Goal: Task Accomplishment & Management: Manage account settings

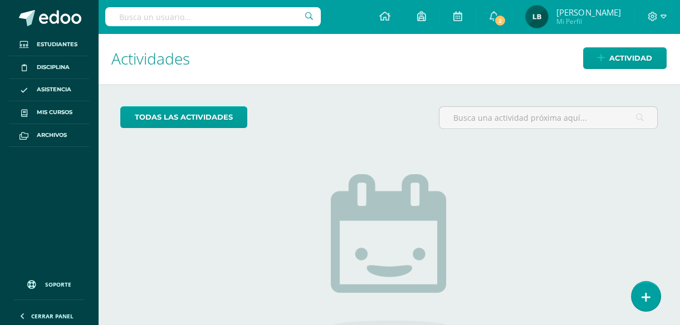
click at [353, 121] on div "todas las Actividades" at bounding box center [389, 122] width 547 height 32
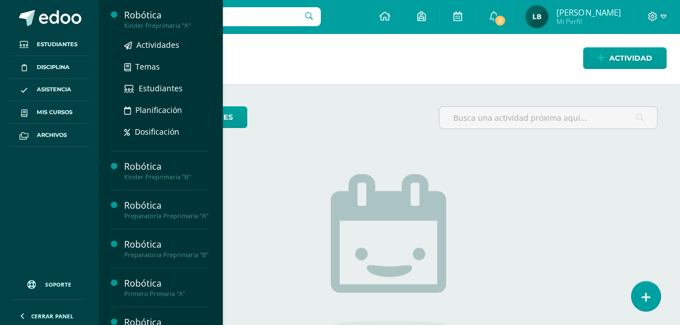
click at [150, 34] on div "Actividades Temas Estudiantes Planificación Dosificación" at bounding box center [166, 86] width 85 height 113
click at [149, 23] on div "Kinder Preprimaria "A"" at bounding box center [166, 26] width 85 height 8
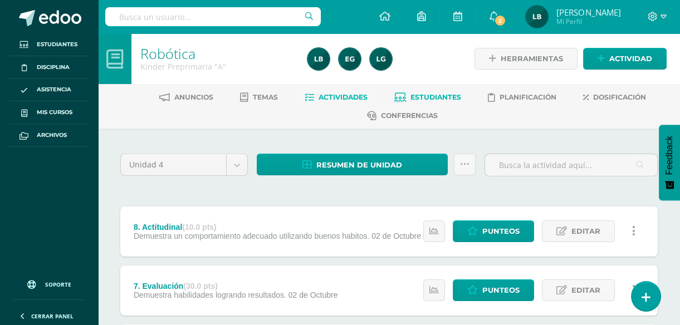
click at [457, 93] on span "Estudiantes" at bounding box center [436, 97] width 51 height 8
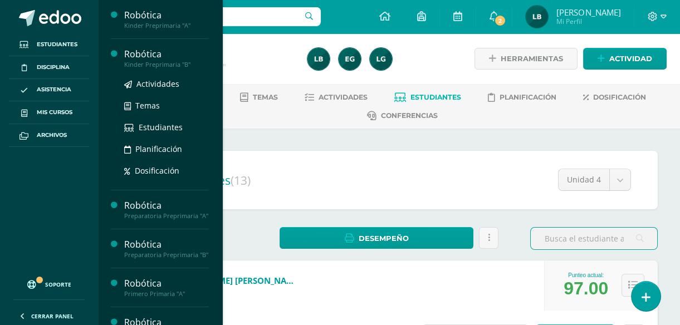
click at [148, 64] on div "Kinder Preprimaria "B"" at bounding box center [166, 65] width 85 height 8
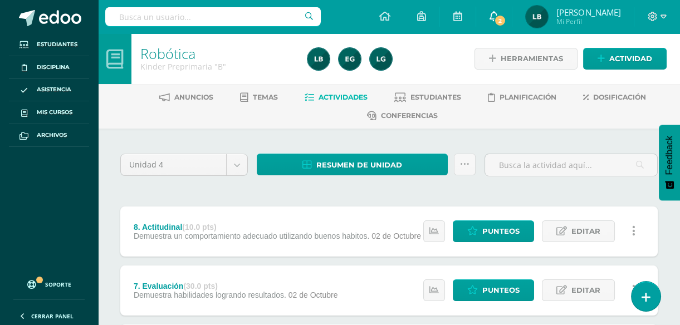
click at [499, 17] on icon at bounding box center [494, 16] width 9 height 10
click at [357, 17] on div "Configuración Cerrar sesión Lisbeth Mabel Mi Perfil 2 0 Mis accesos directos Ce…" at bounding box center [389, 16] width 582 height 33
click at [424, 98] on span "Estudiantes" at bounding box center [436, 97] width 51 height 8
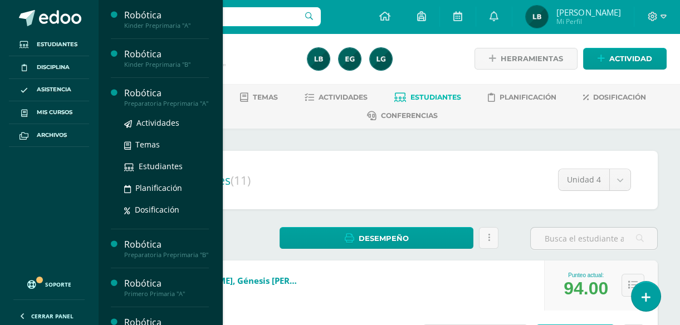
click at [145, 103] on div "Preparatoria Preprimaria "A"" at bounding box center [166, 104] width 85 height 8
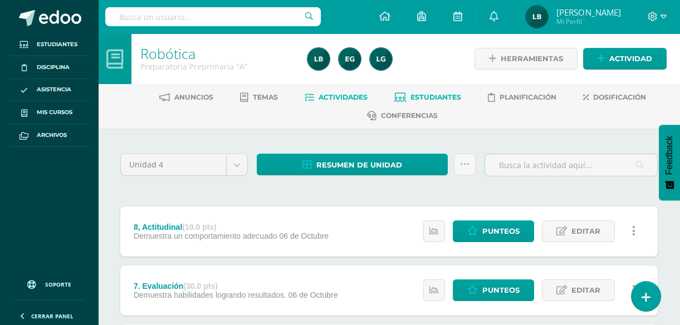
click at [445, 94] on span "Estudiantes" at bounding box center [436, 97] width 51 height 8
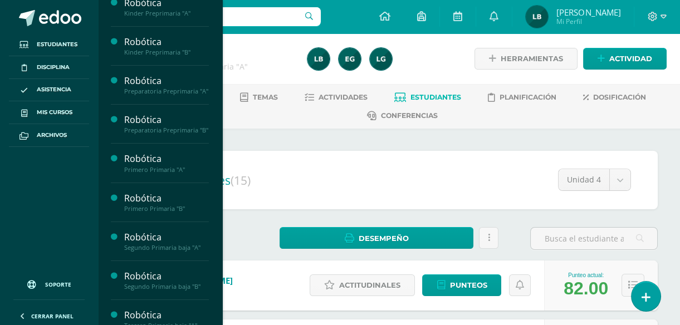
scroll to position [20, 0]
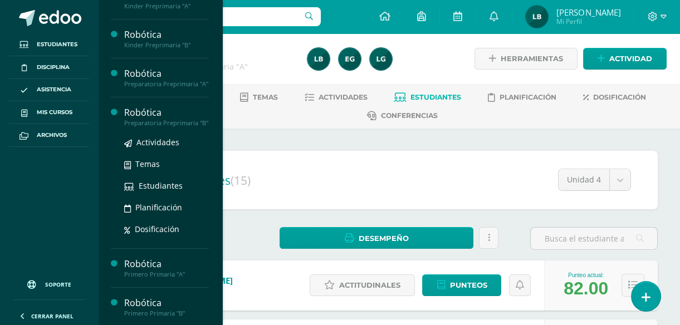
click at [156, 127] on div "Preparatoria Preprimaria "B"" at bounding box center [166, 123] width 85 height 8
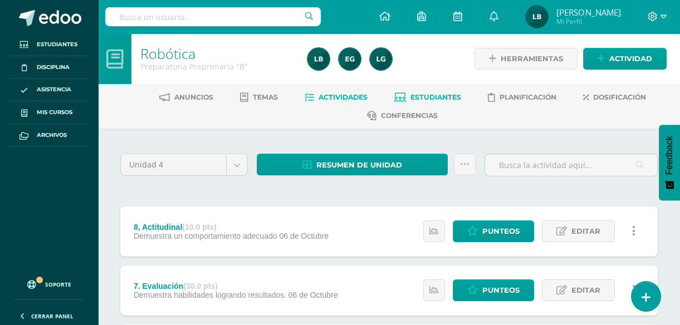
click at [434, 90] on link "Estudiantes" at bounding box center [428, 98] width 67 height 18
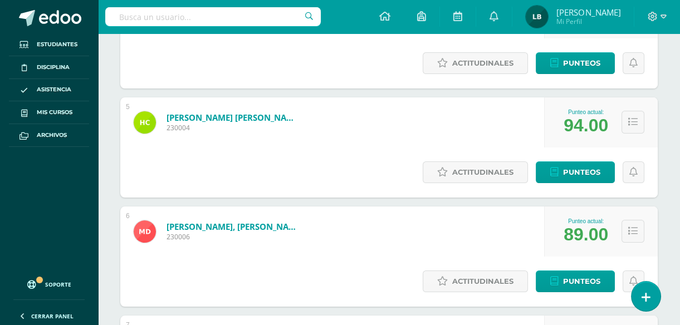
scroll to position [607, 0]
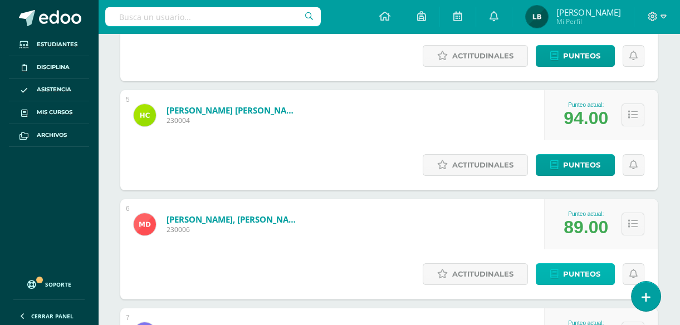
click at [563, 264] on span "Punteos" at bounding box center [581, 274] width 37 height 21
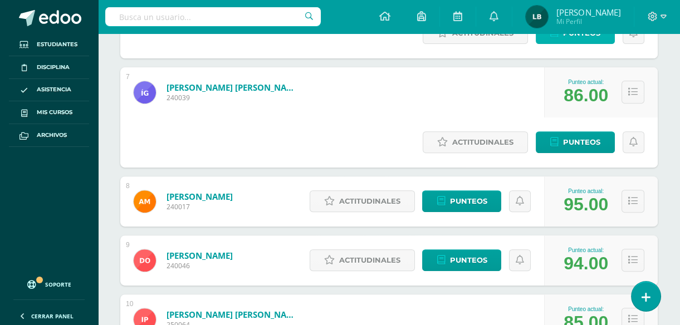
scroll to position [864, 0]
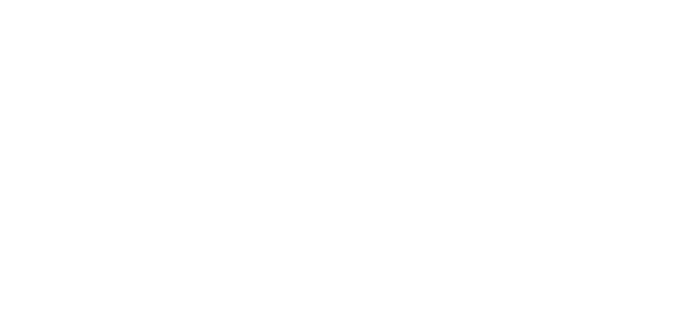
click at [0, 0] on html at bounding box center [0, 0] width 0 height 0
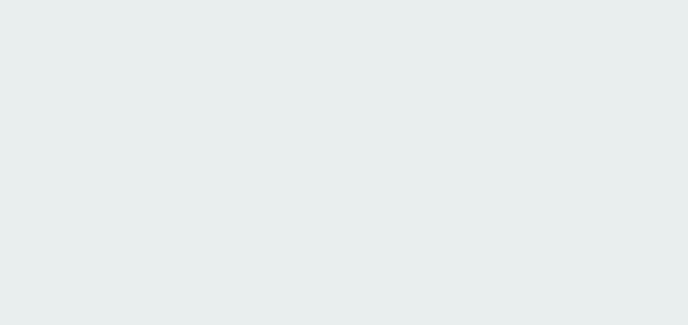
click at [683, 33] on html at bounding box center [344, 16] width 688 height 33
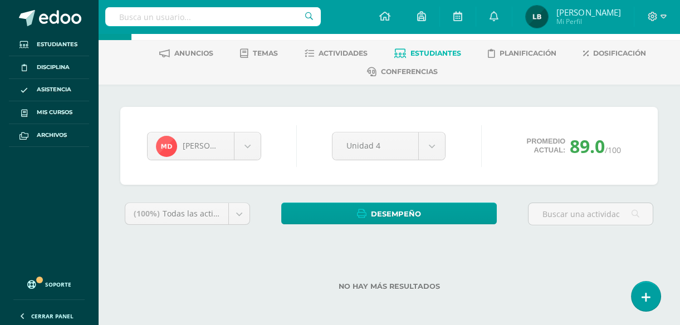
scroll to position [45, 0]
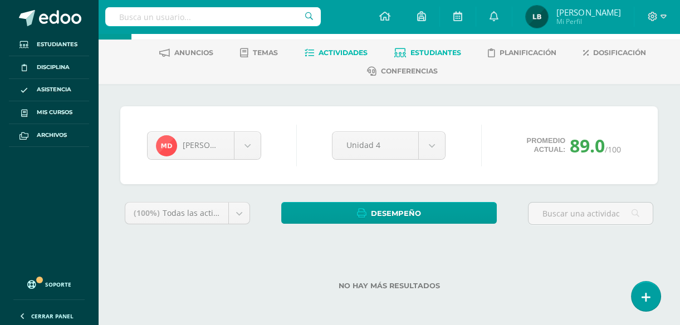
click at [353, 51] on span "Actividades" at bounding box center [343, 52] width 49 height 8
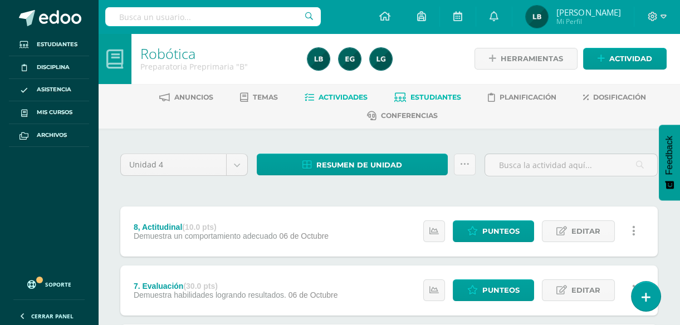
click at [438, 100] on span "Estudiantes" at bounding box center [436, 97] width 51 height 8
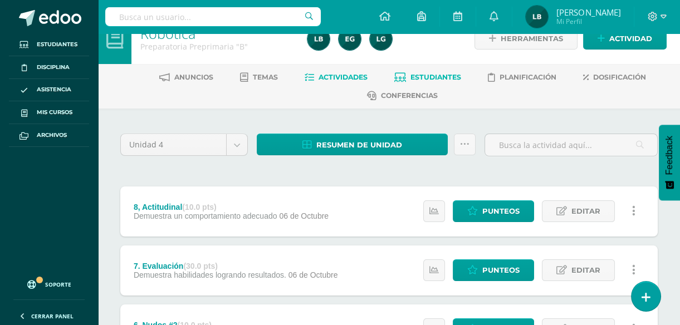
click at [443, 70] on link "Estudiantes" at bounding box center [428, 78] width 67 height 18
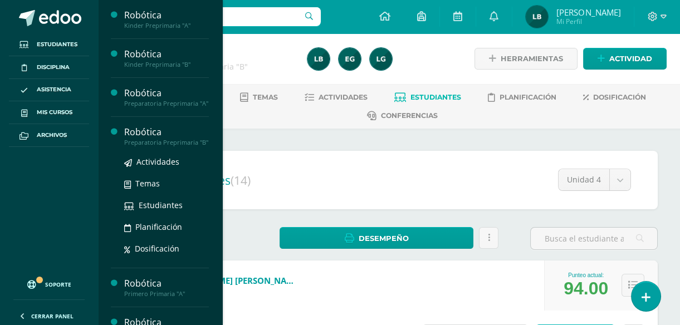
click at [147, 139] on div "Robótica" at bounding box center [166, 132] width 85 height 13
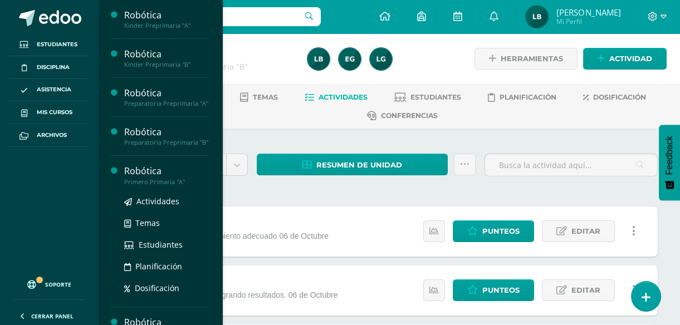
click at [150, 178] on div "Robótica" at bounding box center [166, 171] width 85 height 13
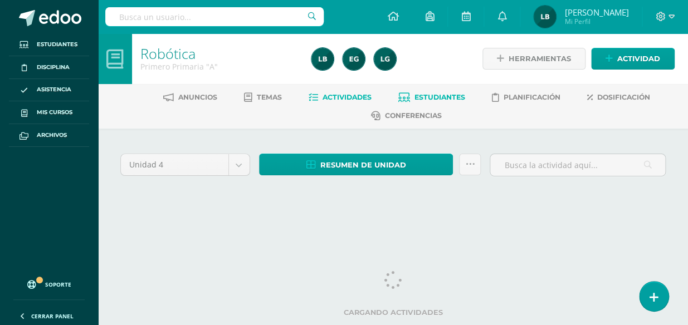
click at [438, 96] on span "Estudiantes" at bounding box center [440, 97] width 51 height 8
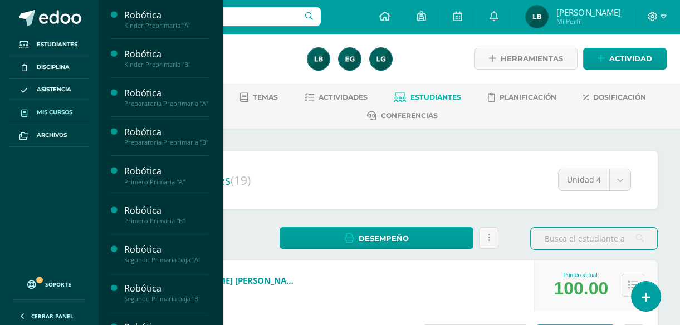
click at [57, 103] on link "Mis cursos" at bounding box center [49, 112] width 80 height 23
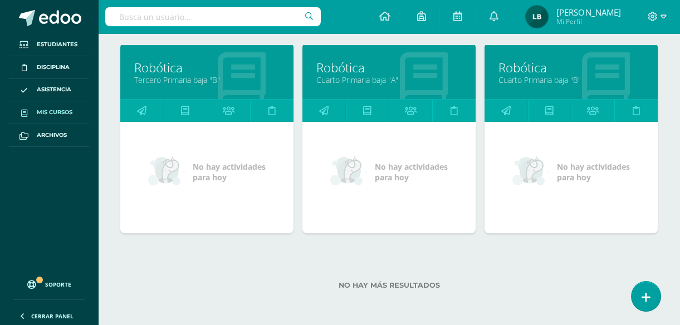
scroll to position [791, 0]
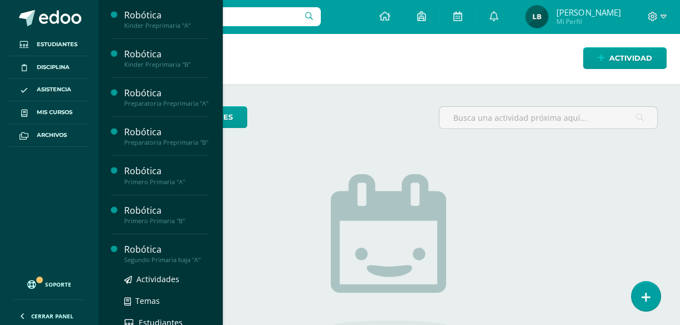
click at [174, 264] on div "Segundo Primaria baja "A"" at bounding box center [166, 260] width 85 height 8
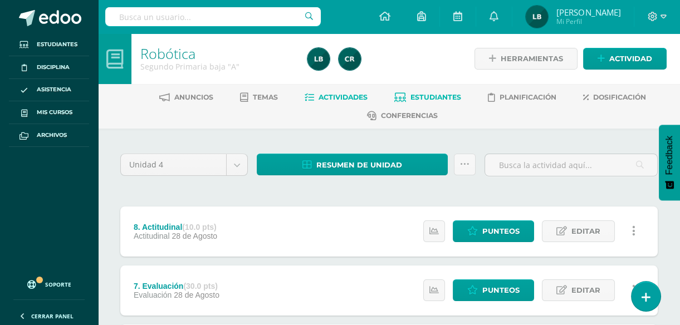
click at [415, 101] on link "Estudiantes" at bounding box center [428, 98] width 67 height 18
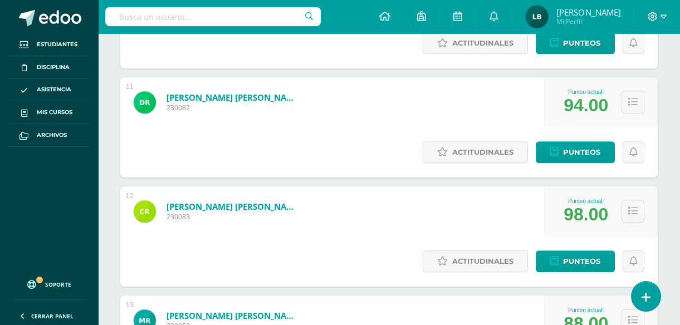
scroll to position [1246, 0]
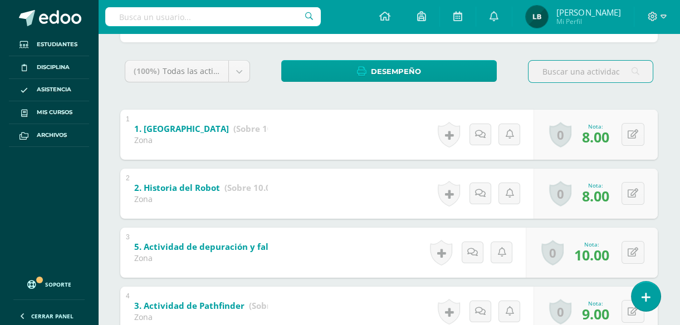
scroll to position [188, 0]
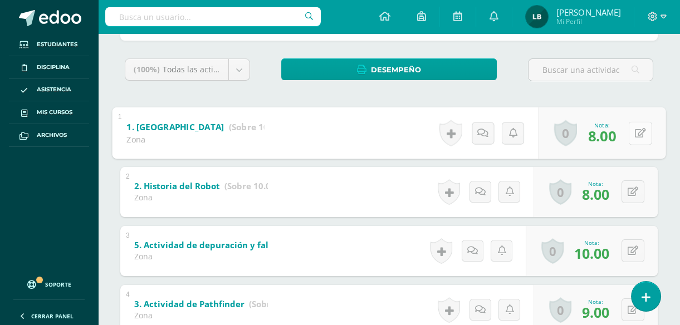
click at [630, 134] on button at bounding box center [640, 132] width 23 height 23
type input "9"
click at [614, 132] on icon at bounding box center [611, 136] width 10 height 9
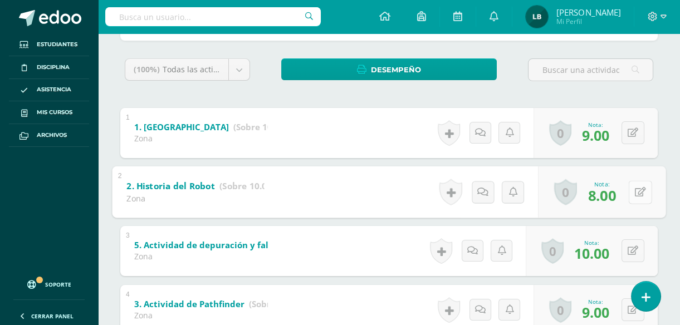
click at [639, 195] on button at bounding box center [640, 192] width 23 height 23
type input "9"
click at [616, 187] on link at bounding box center [611, 195] width 22 height 22
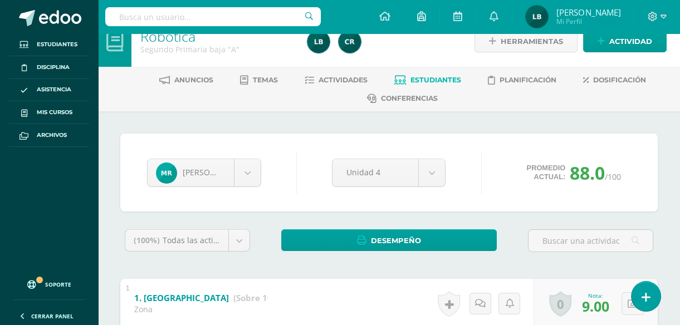
scroll to position [0, 0]
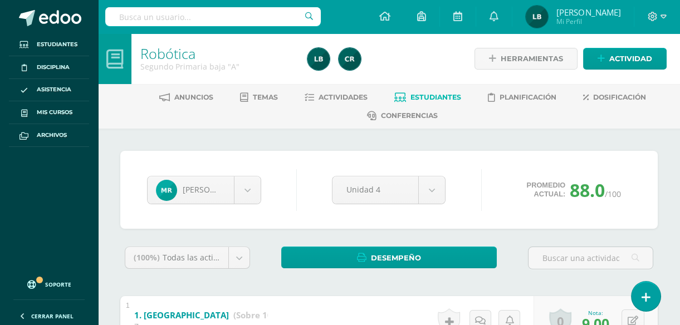
click at [447, 94] on span "Estudiantes" at bounding box center [436, 97] width 51 height 8
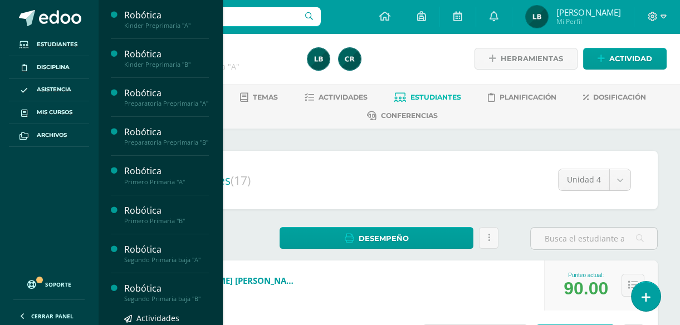
click at [183, 303] on div "Segundo Primaria baja "B"" at bounding box center [166, 299] width 85 height 8
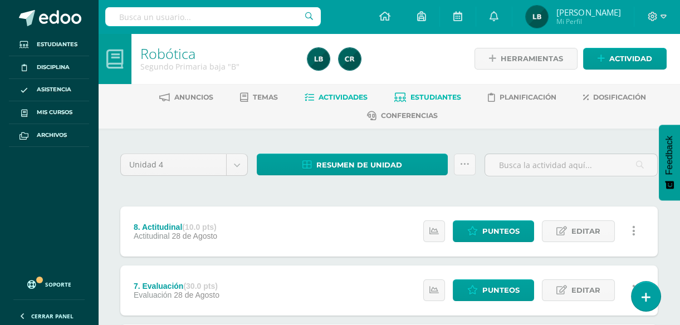
click at [443, 95] on span "Estudiantes" at bounding box center [436, 97] width 51 height 8
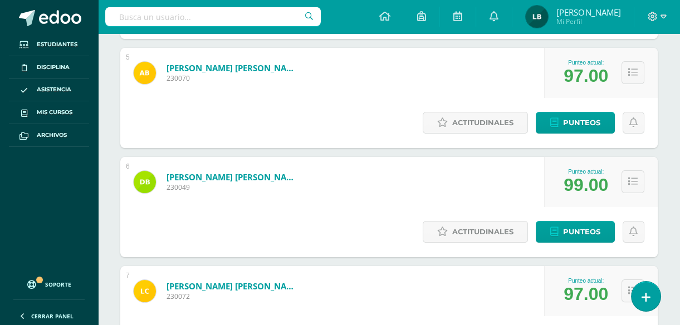
scroll to position [655, 0]
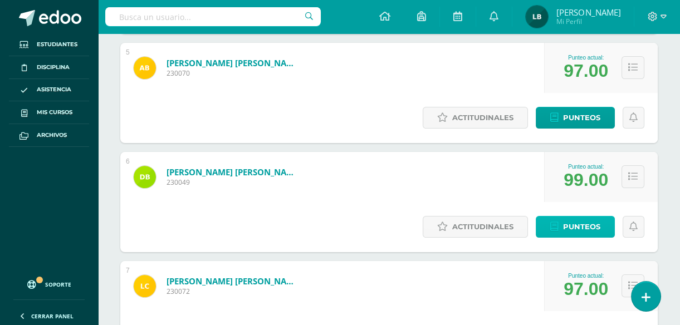
click at [603, 216] on link "Punteos" at bounding box center [575, 227] width 79 height 22
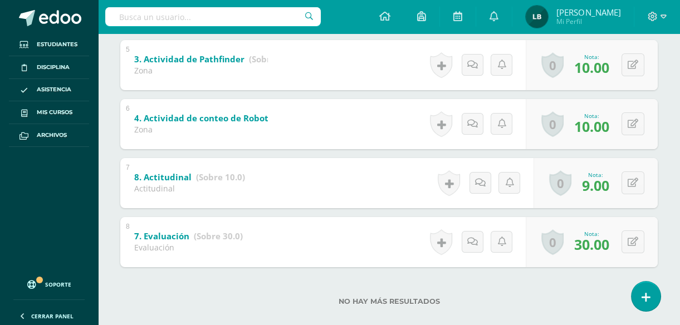
scroll to position [508, 0]
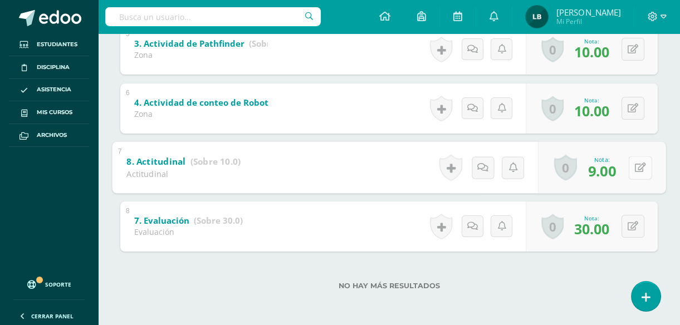
click at [629, 173] on div "0 [GEOGRAPHIC_DATA] Logros obtenidos Aún no hay logros agregados Nota: 9.00" at bounding box center [602, 168] width 128 height 52
click at [636, 169] on icon at bounding box center [640, 167] width 11 height 9
type input "10"
click at [616, 176] on link at bounding box center [611, 171] width 22 height 22
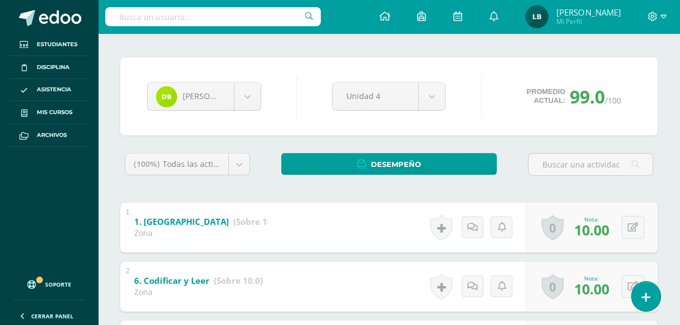
scroll to position [0, 0]
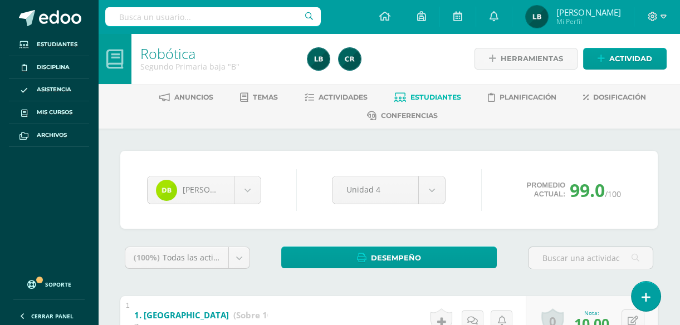
click at [428, 95] on span "Estudiantes" at bounding box center [436, 97] width 51 height 8
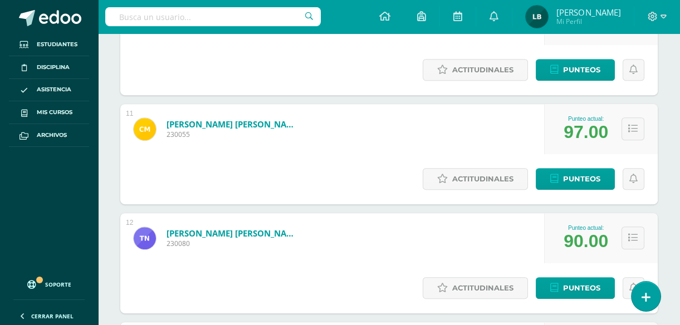
scroll to position [1269, 0]
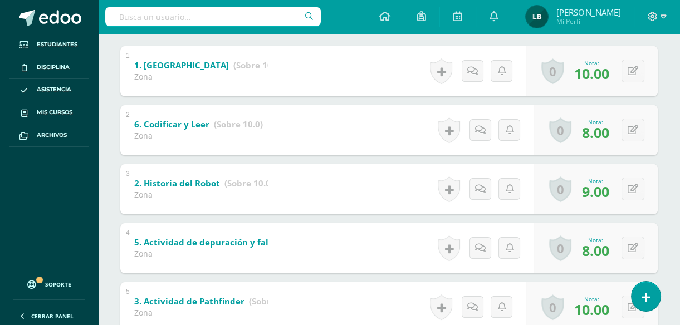
scroll to position [243, 0]
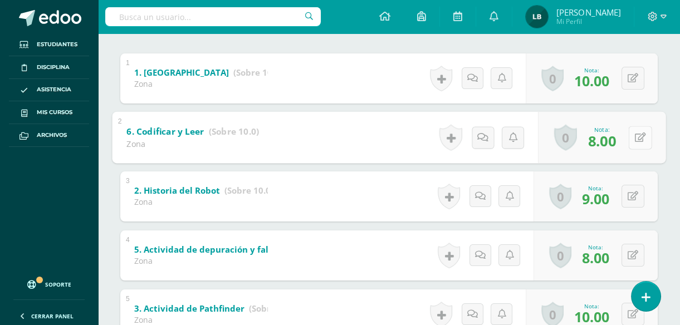
click at [630, 139] on button at bounding box center [640, 137] width 23 height 23
type input "9"
click at [616, 139] on link at bounding box center [611, 141] width 22 height 22
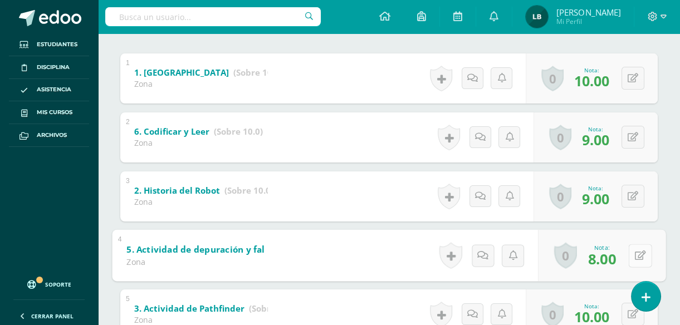
click at [631, 260] on button at bounding box center [640, 255] width 23 height 23
type input "9"
click at [611, 251] on link at bounding box center [611, 259] width 22 height 22
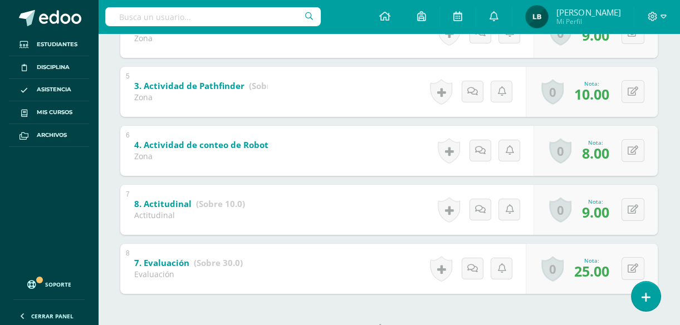
scroll to position [486, 0]
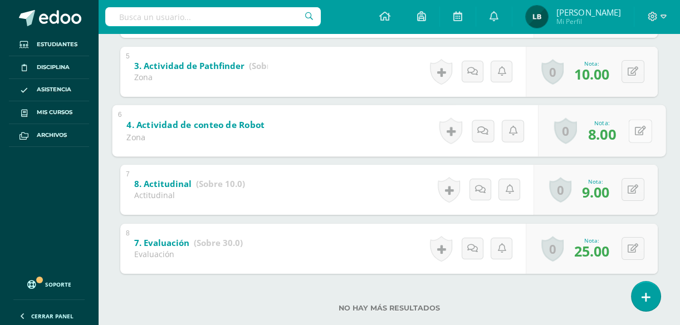
click at [631, 134] on button at bounding box center [640, 130] width 23 height 23
type input "9"
click at [615, 132] on link at bounding box center [611, 134] width 22 height 22
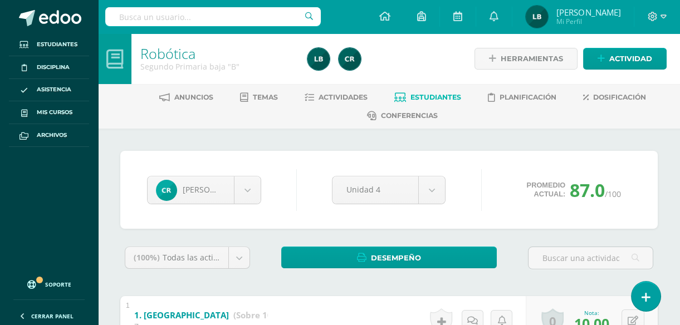
click at [435, 94] on span "Estudiantes" at bounding box center [436, 97] width 51 height 8
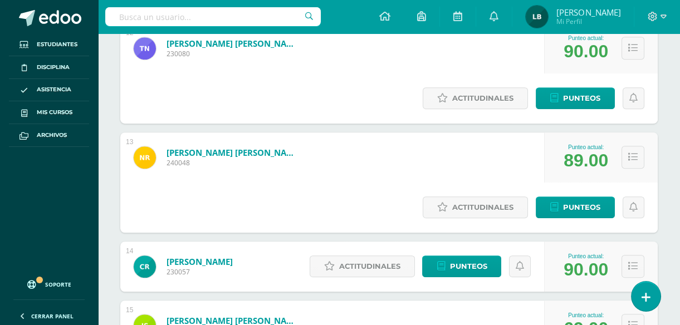
scroll to position [1447, 0]
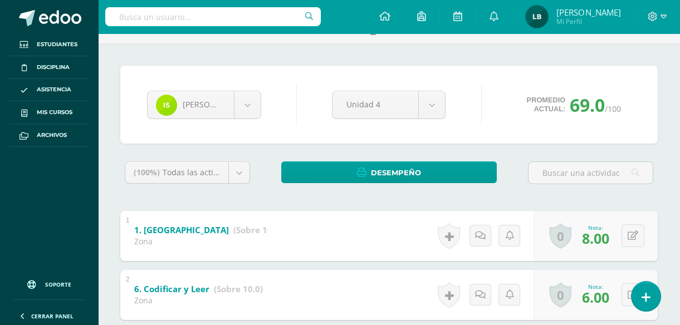
scroll to position [263, 0]
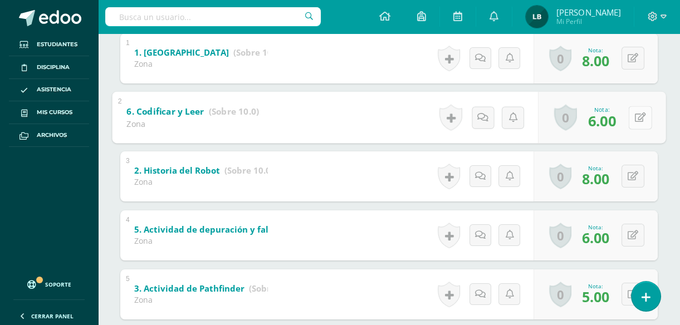
click at [634, 114] on button at bounding box center [640, 117] width 23 height 23
type input "7"
click at [615, 113] on link at bounding box center [611, 121] width 22 height 22
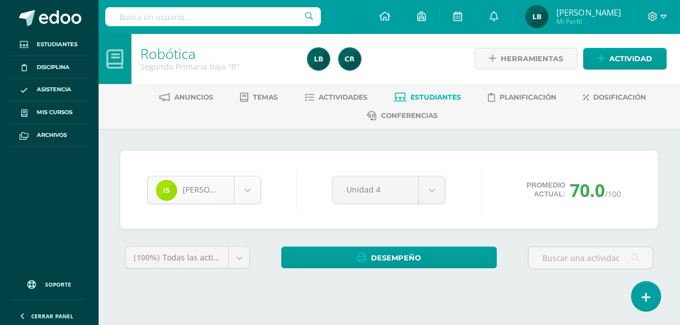
scroll to position [460, 0]
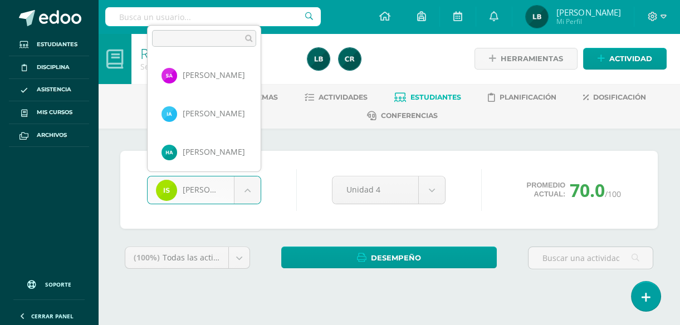
click at [244, 192] on body "Estudiantes Disciplina Asistencia Mis cursos Archivos Soporte Ayuda Reportar un…" at bounding box center [340, 159] width 680 height 319
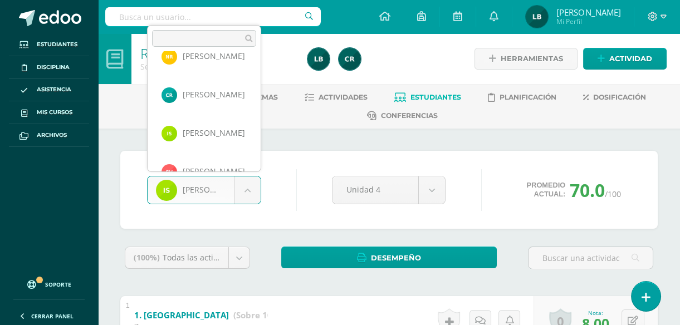
scroll to position [503, 0]
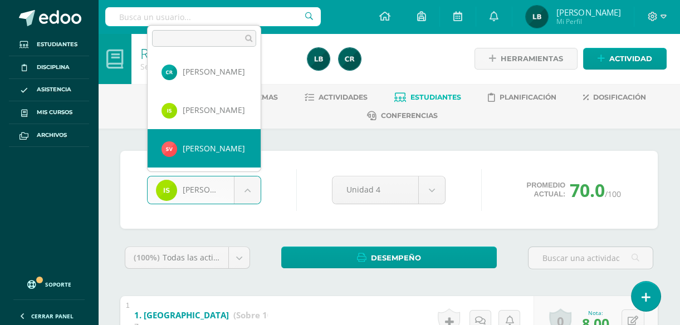
select select "644"
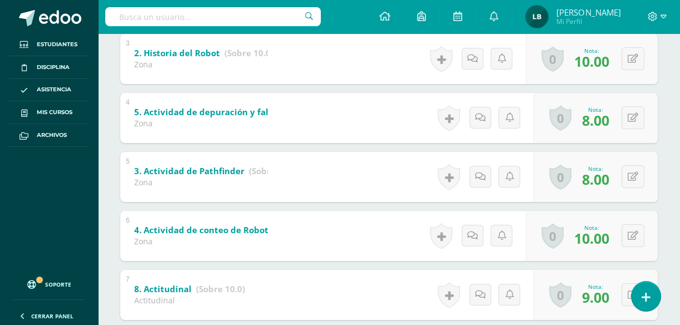
scroll to position [508, 0]
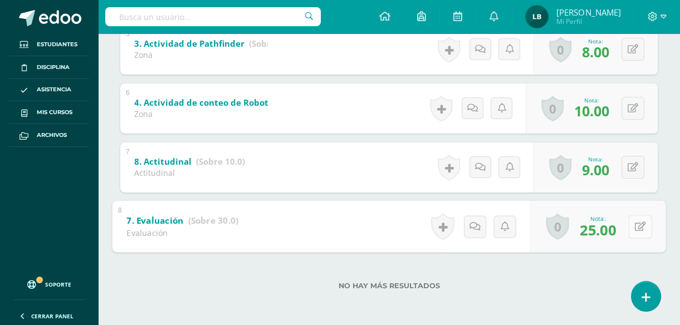
click at [634, 228] on button at bounding box center [640, 226] width 23 height 23
type input "27"
click at [615, 226] on icon at bounding box center [611, 230] width 10 height 9
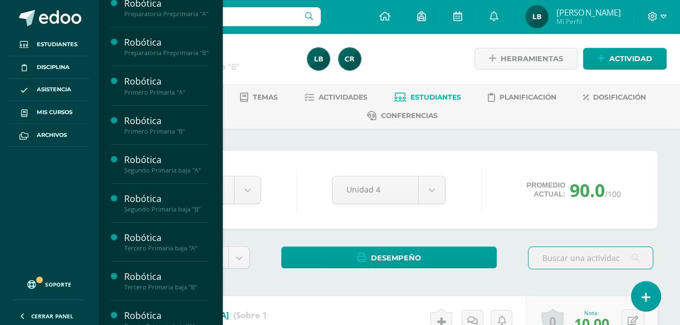
scroll to position [106, 0]
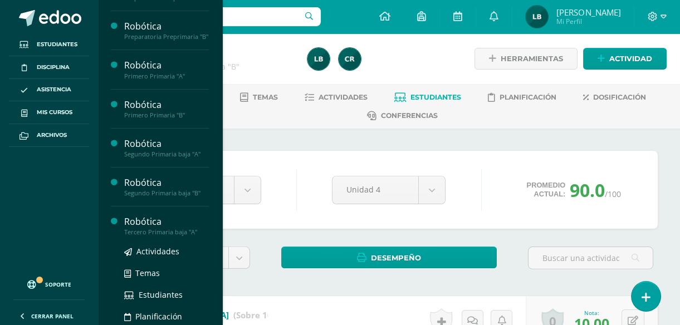
click at [167, 236] on div "Tercero Primaria baja "A"" at bounding box center [166, 232] width 85 height 8
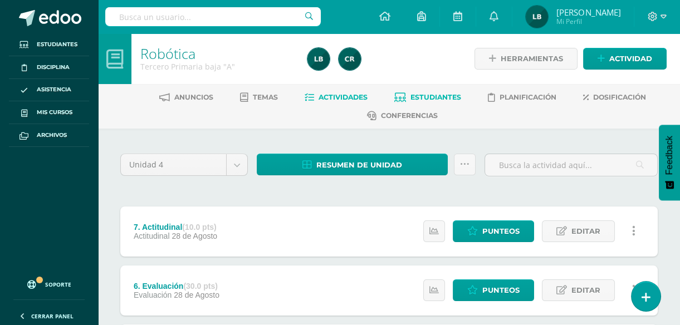
click at [442, 97] on span "Estudiantes" at bounding box center [436, 97] width 51 height 8
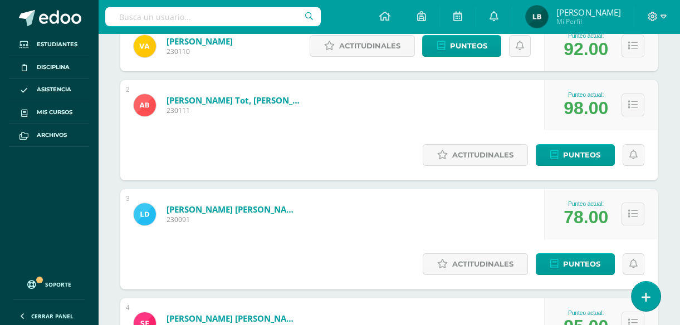
scroll to position [243, 0]
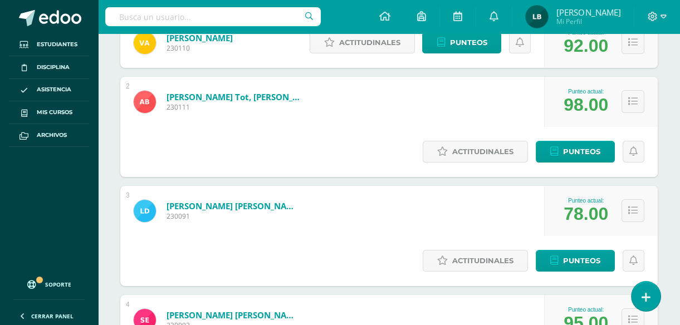
click at [680, 4] on div at bounding box center [658, 16] width 46 height 33
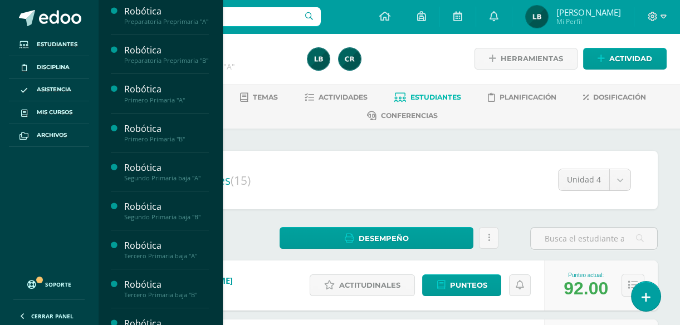
scroll to position [84, 0]
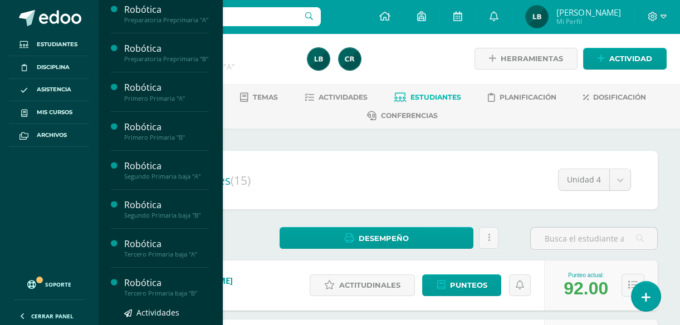
click at [159, 290] on div "Robótica" at bounding box center [166, 283] width 85 height 13
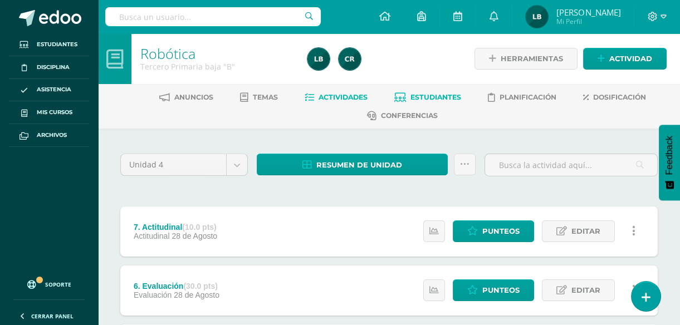
click at [430, 101] on link "Estudiantes" at bounding box center [428, 98] width 67 height 18
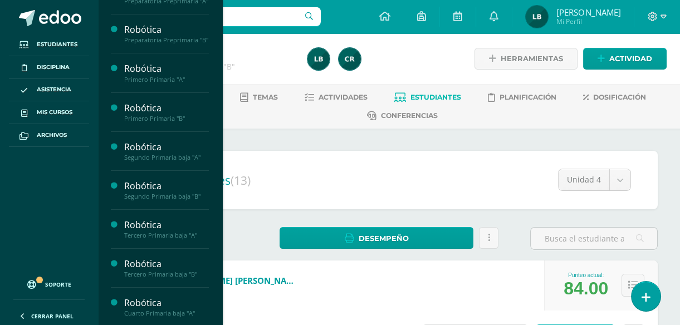
scroll to position [112, 0]
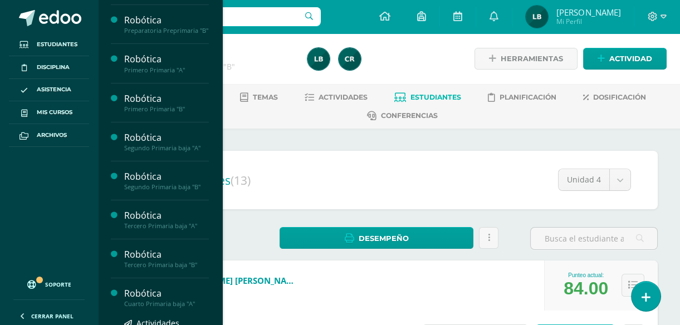
click at [162, 300] on div "Robótica" at bounding box center [166, 294] width 85 height 13
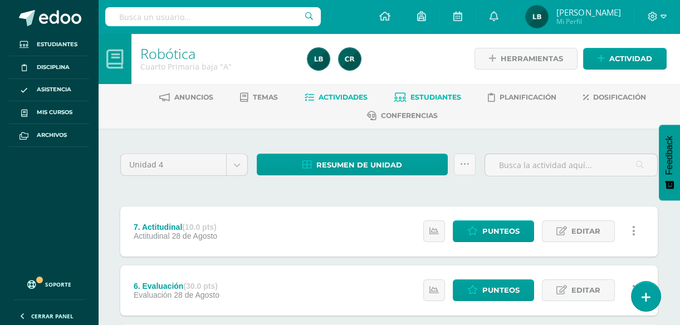
click at [439, 98] on span "Estudiantes" at bounding box center [436, 97] width 51 height 8
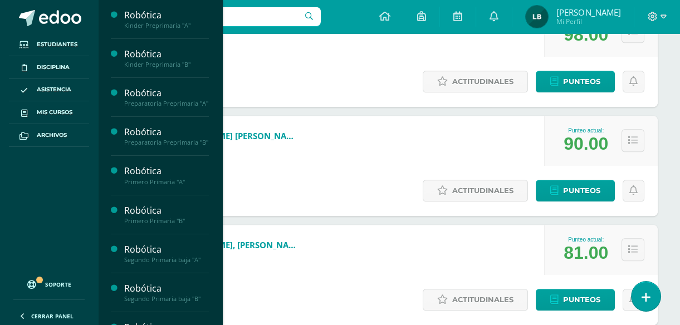
scroll to position [158, 0]
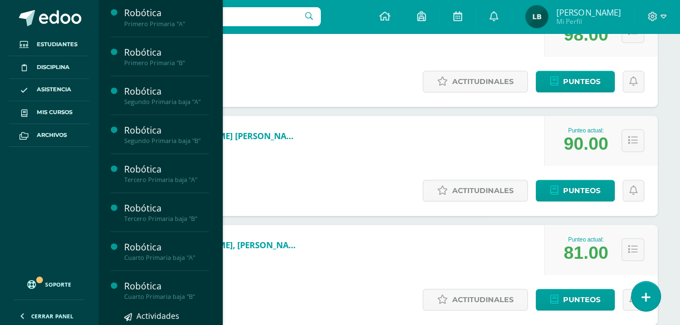
click at [164, 301] on div "Cuarto Primaria baja "B"" at bounding box center [166, 297] width 85 height 8
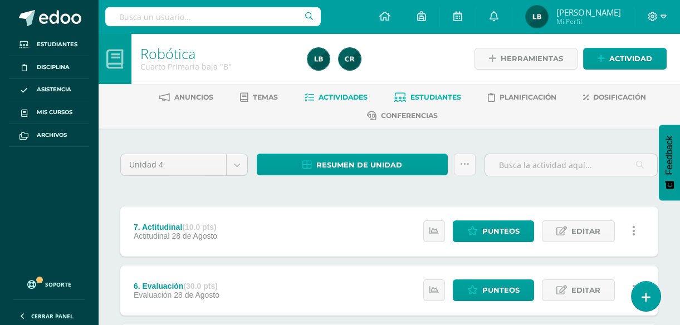
click at [441, 98] on span "Estudiantes" at bounding box center [436, 97] width 51 height 8
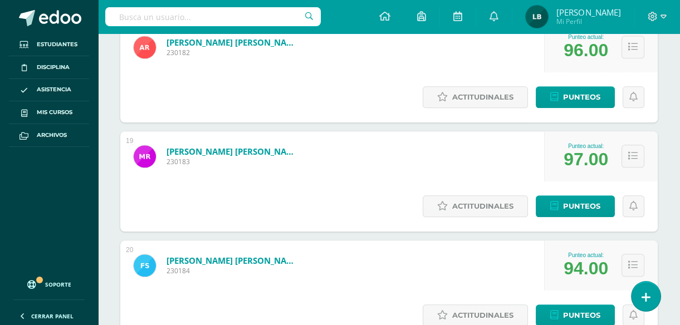
scroll to position [1952, 0]
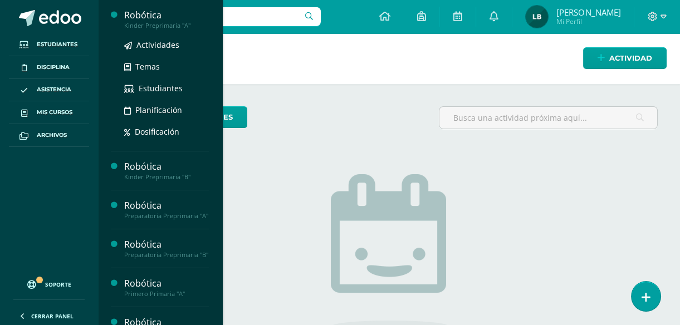
click at [149, 27] on div "Kinder Preprimaria "A"" at bounding box center [166, 26] width 85 height 8
